Goal: Navigation & Orientation: Find specific page/section

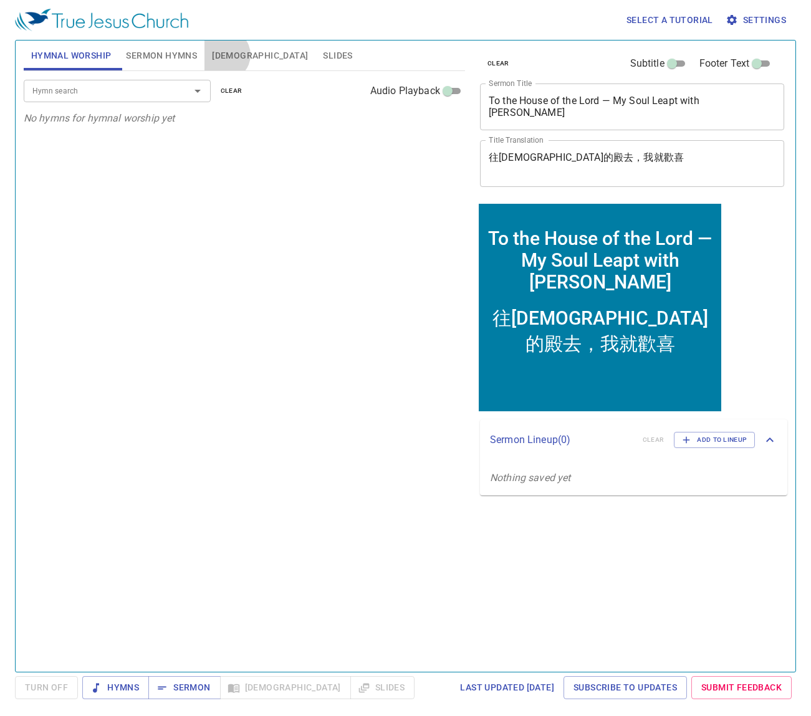
click at [225, 55] on span "[DEMOGRAPHIC_DATA]" at bounding box center [260, 56] width 96 height 16
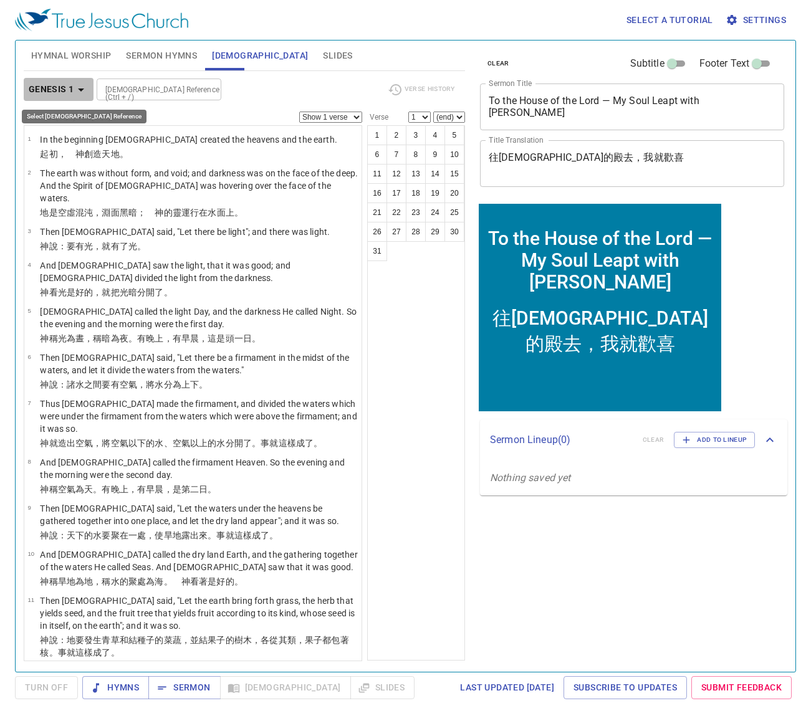
click at [85, 91] on icon "button" at bounding box center [81, 89] width 15 height 15
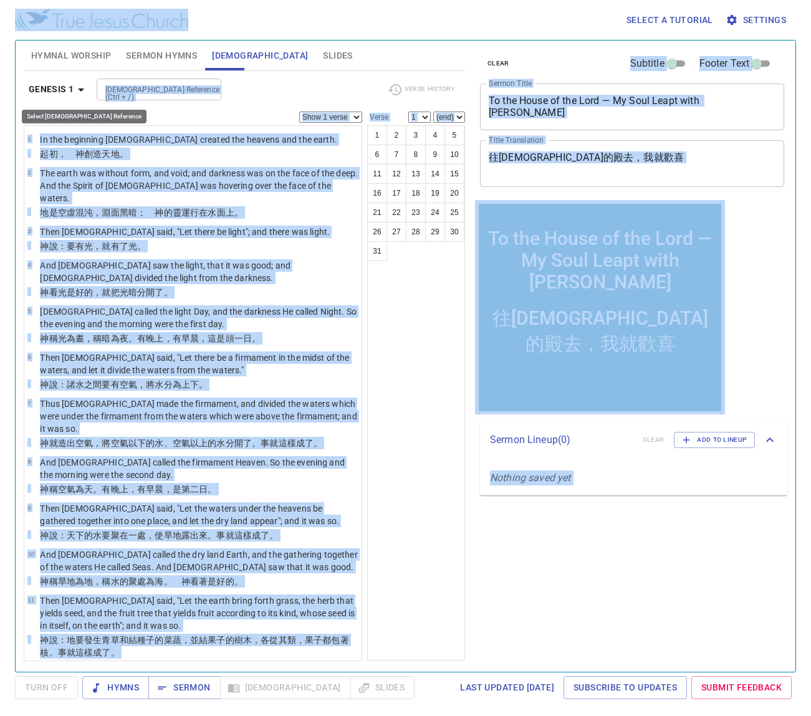
click at [78, 89] on icon "button" at bounding box center [81, 89] width 15 height 15
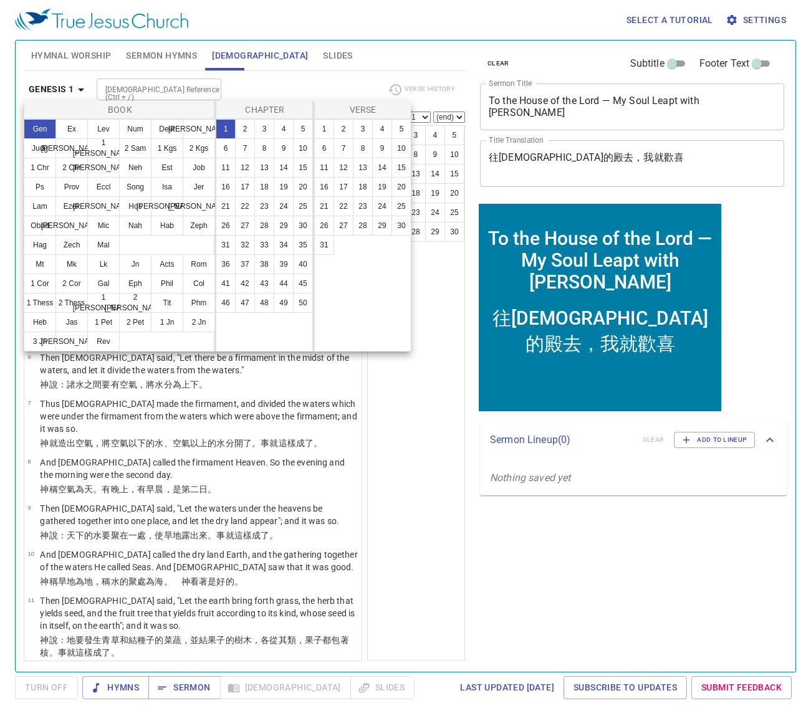
click at [762, 22] on div at bounding box center [405, 358] width 811 height 716
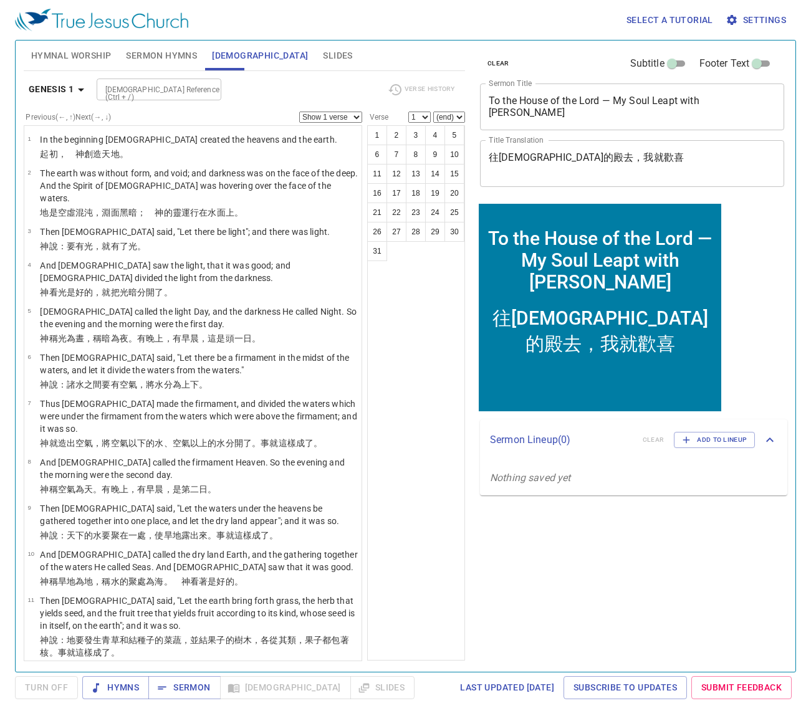
click at [765, 21] on span "Settings" at bounding box center [757, 20] width 58 height 16
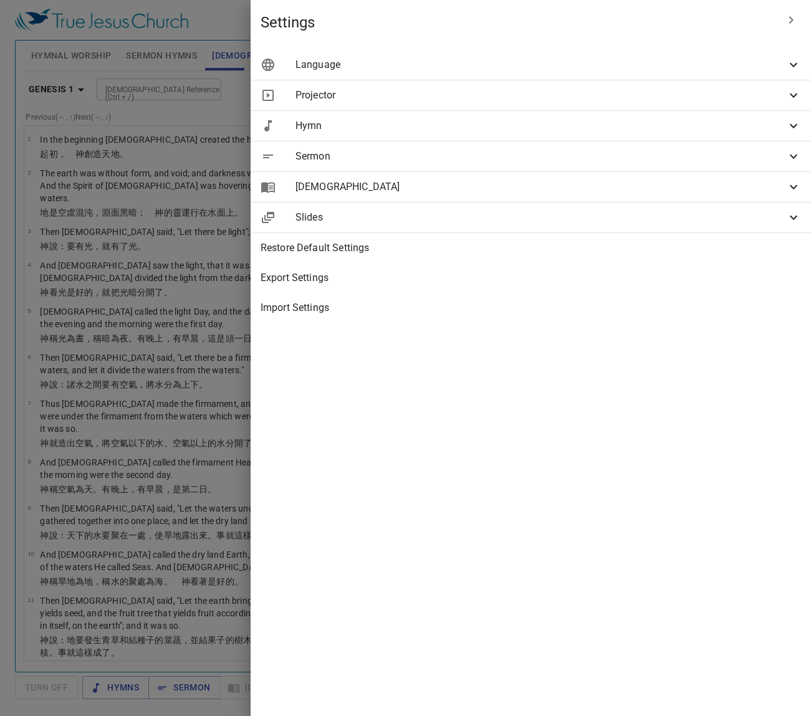
click at [680, 188] on span "[DEMOGRAPHIC_DATA]" at bounding box center [541, 187] width 491 height 15
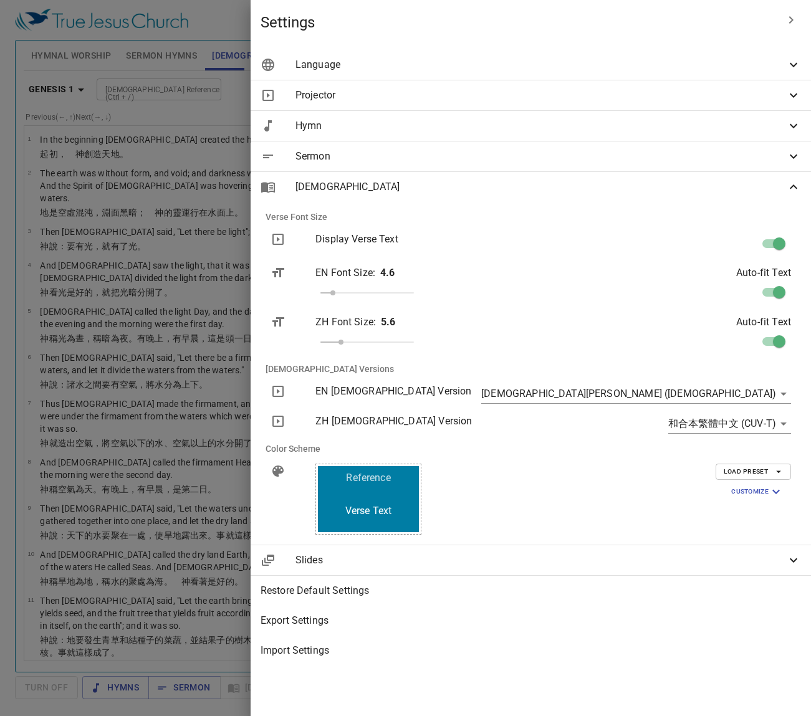
click at [783, 395] on body "Select a tutorial Settings Hymnal Worship Sermon Hymns [DEMOGRAPHIC_DATA] Slide…" at bounding box center [405, 358] width 811 height 716
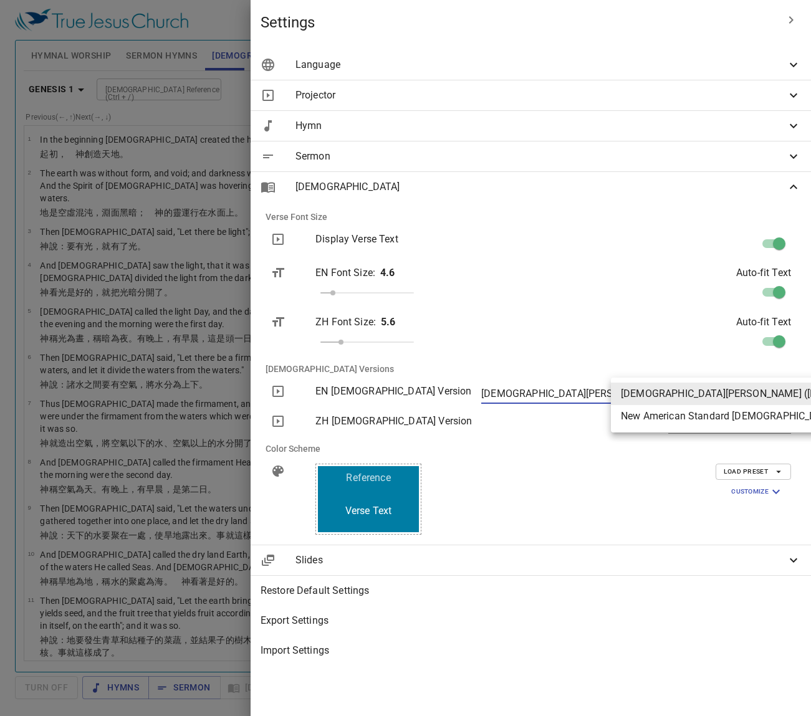
click at [429, 402] on div at bounding box center [405, 358] width 811 height 716
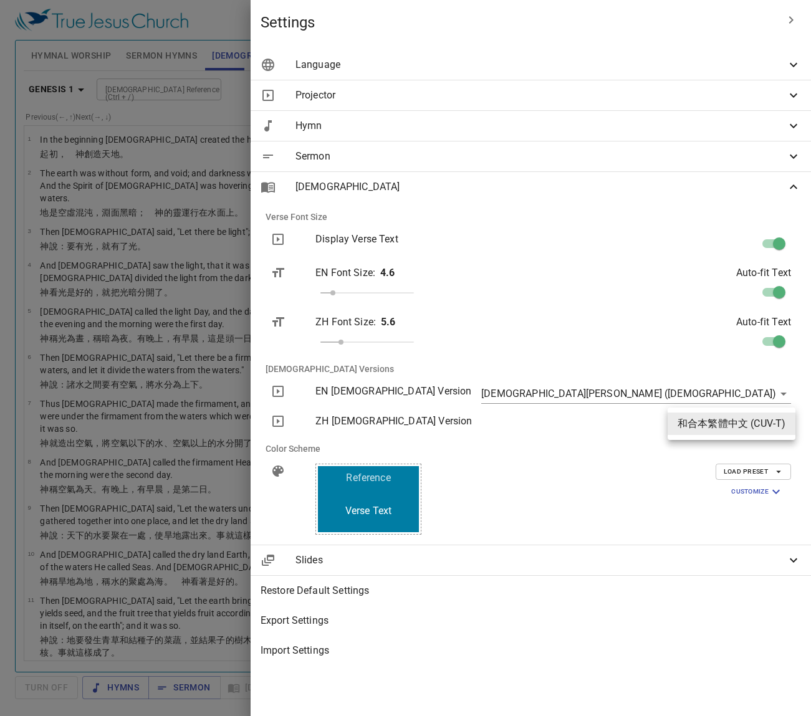
click at [753, 430] on body "Select a tutorial Settings Hymnal Worship Sermon Hymns [DEMOGRAPHIC_DATA] Slide…" at bounding box center [405, 358] width 811 height 716
click at [693, 481] on div at bounding box center [405, 358] width 811 height 716
click at [377, 499] on div at bounding box center [405, 358] width 811 height 716
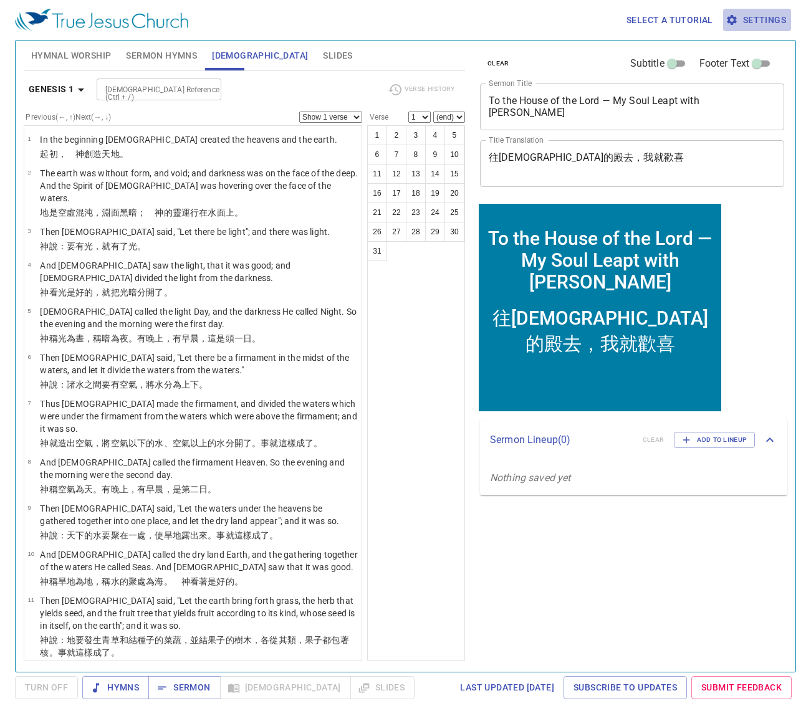
click at [783, 22] on span "Settings" at bounding box center [757, 20] width 58 height 16
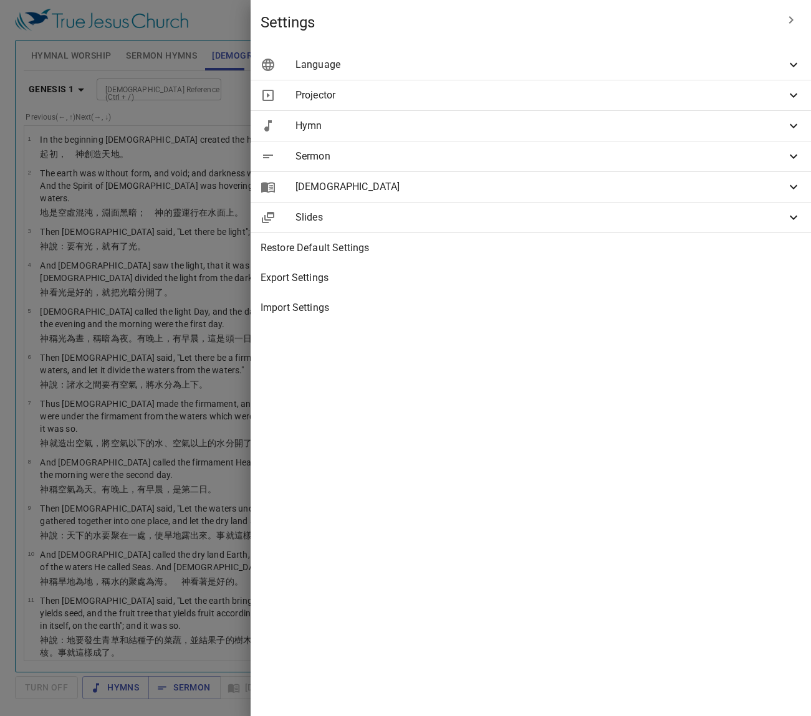
click at [771, 183] on span "[DEMOGRAPHIC_DATA]" at bounding box center [541, 187] width 491 height 15
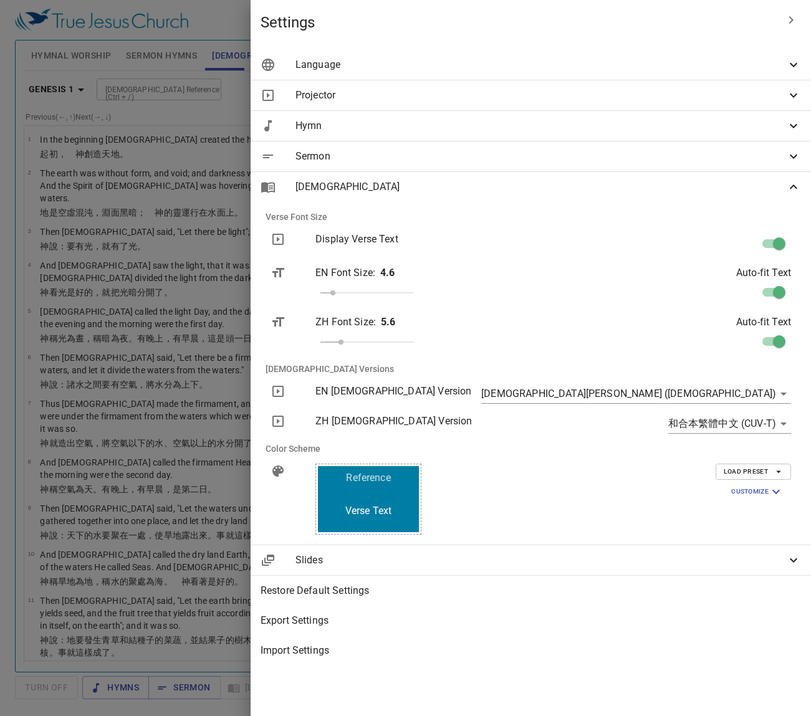
click at [432, 405] on div at bounding box center [405, 358] width 811 height 716
